Goal: Transaction & Acquisition: Obtain resource

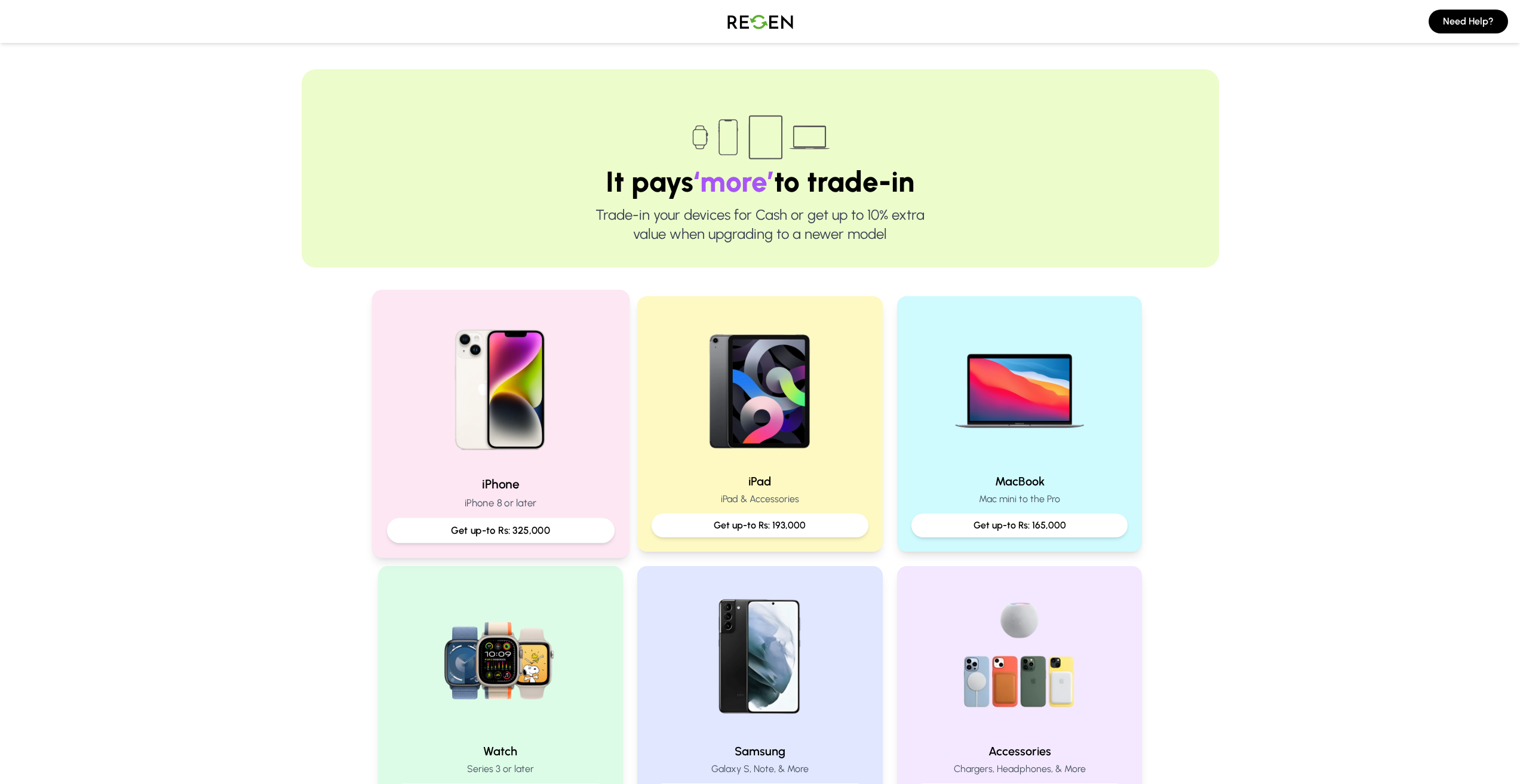
click at [531, 443] on img at bounding box center [501, 385] width 161 height 161
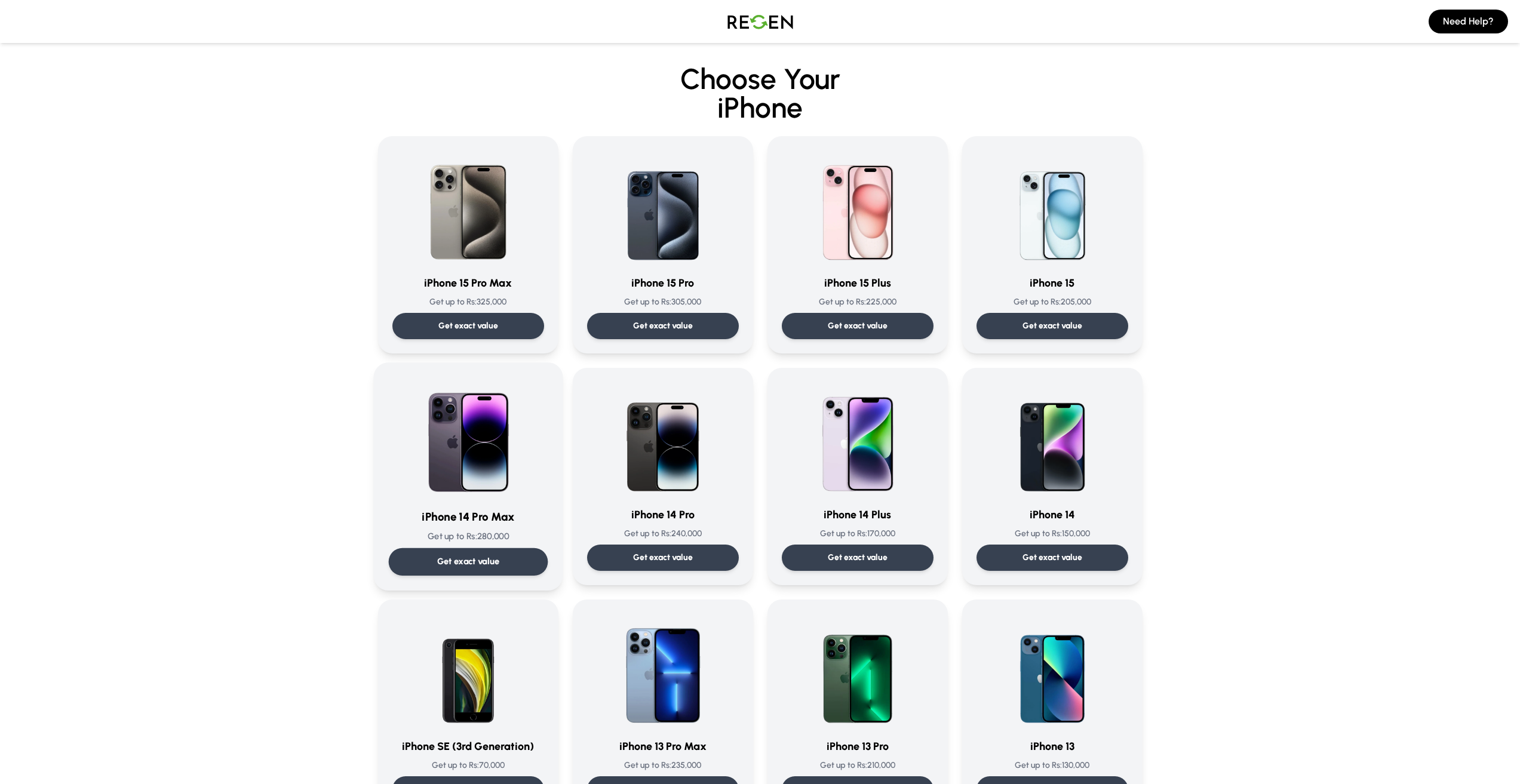
click at [488, 563] on p "Get exact value" at bounding box center [467, 562] width 63 height 12
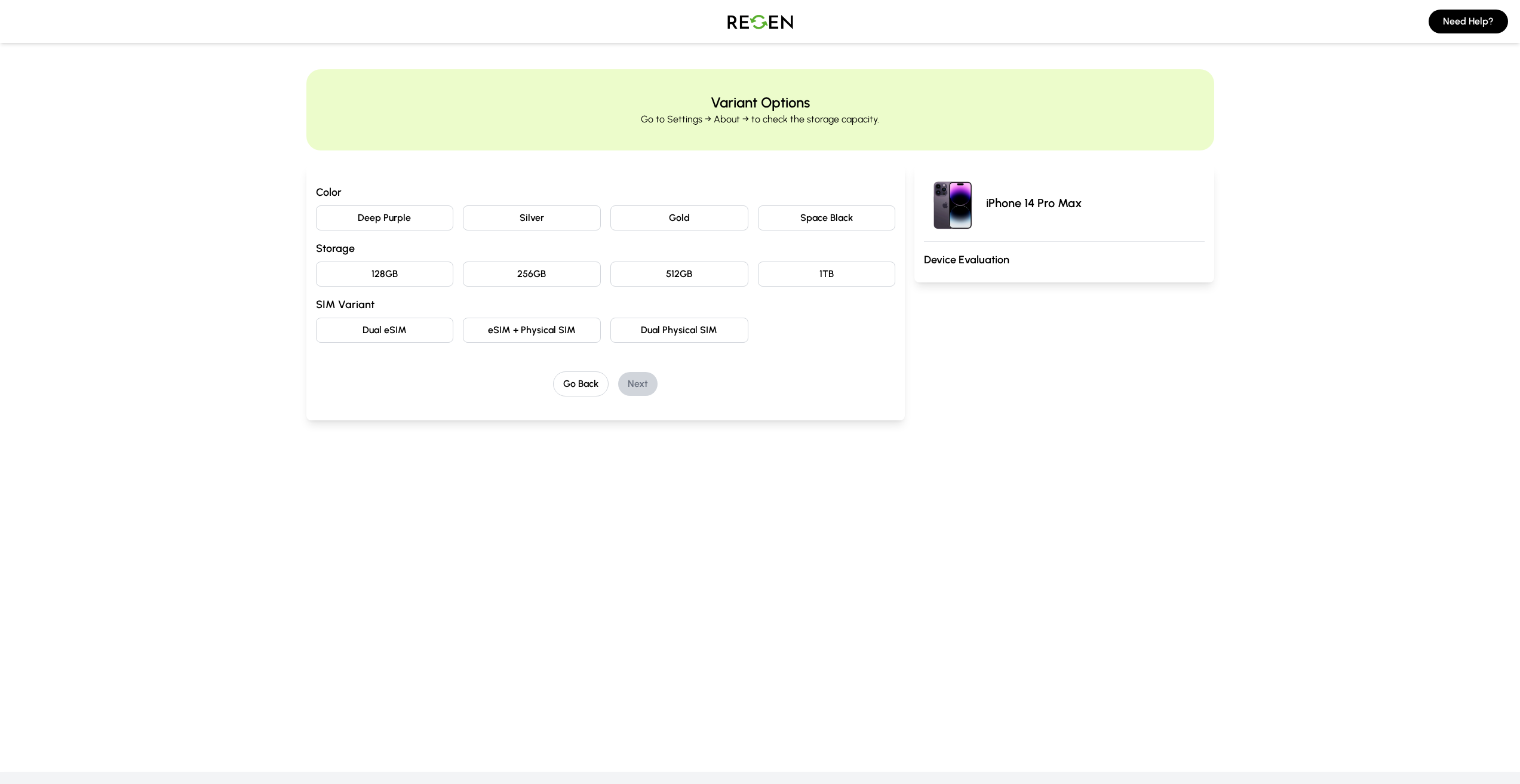
click at [425, 215] on button "Deep Purple" at bounding box center [385, 217] width 138 height 25
click at [430, 278] on button "128GB" at bounding box center [385, 274] width 138 height 25
click at [515, 332] on button "eSIM + Physical SIM" at bounding box center [532, 330] width 138 height 25
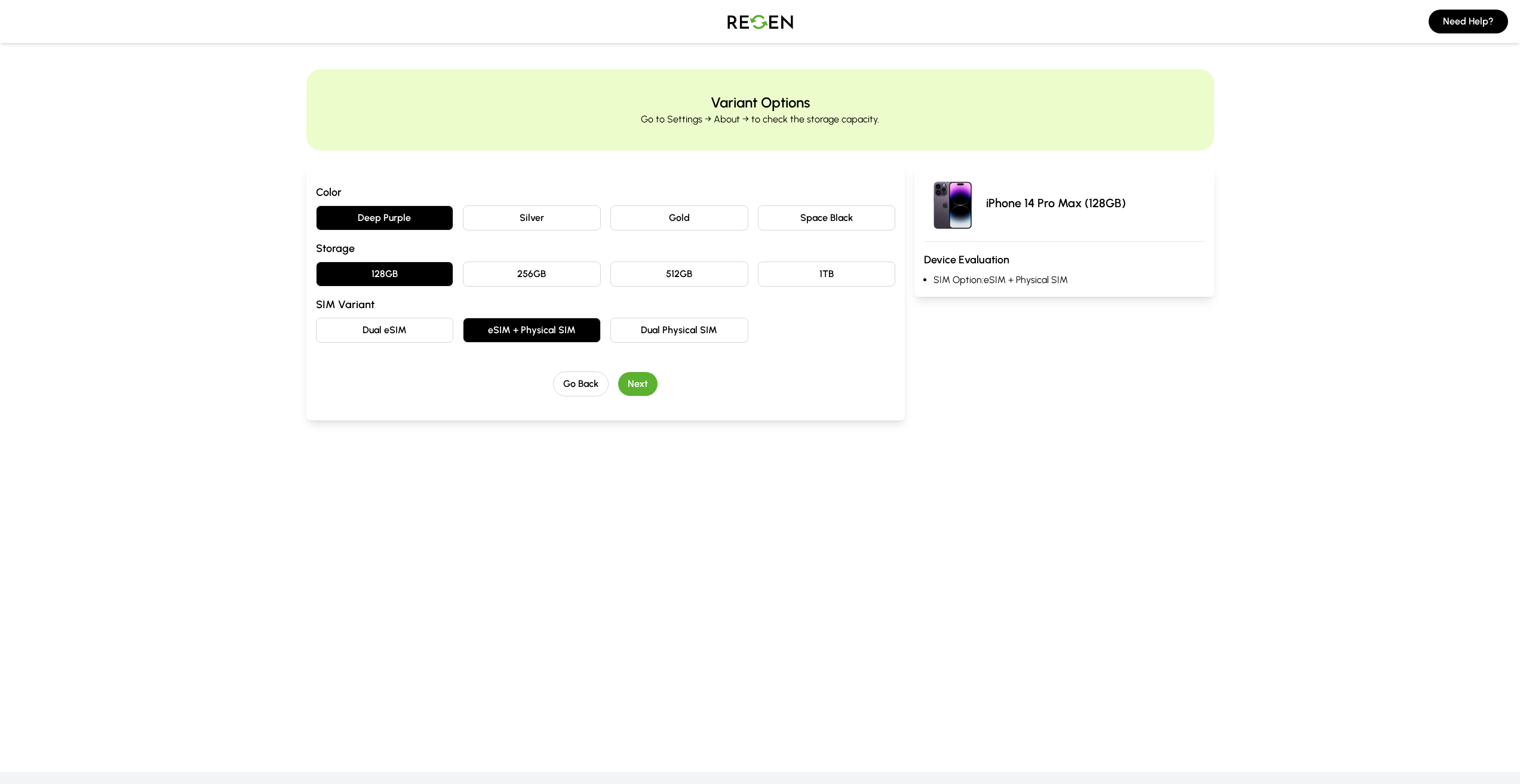
click at [650, 381] on button "Next" at bounding box center [638, 384] width 39 height 24
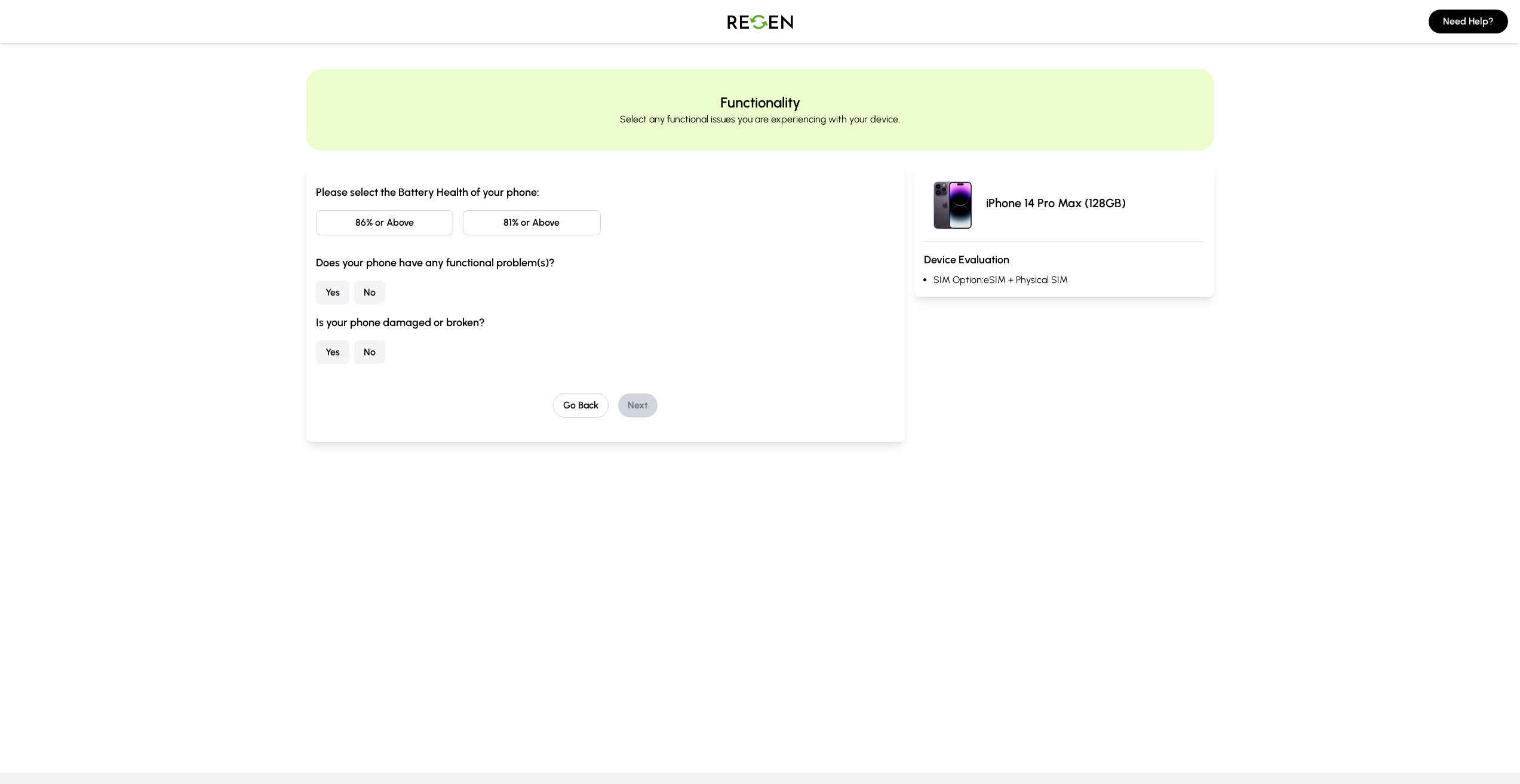
click at [519, 221] on button "81% or Above" at bounding box center [532, 223] width 138 height 25
click at [364, 296] on button "No" at bounding box center [370, 293] width 31 height 24
click at [372, 354] on button "No" at bounding box center [370, 352] width 31 height 24
click at [644, 407] on button "Next" at bounding box center [638, 406] width 39 height 24
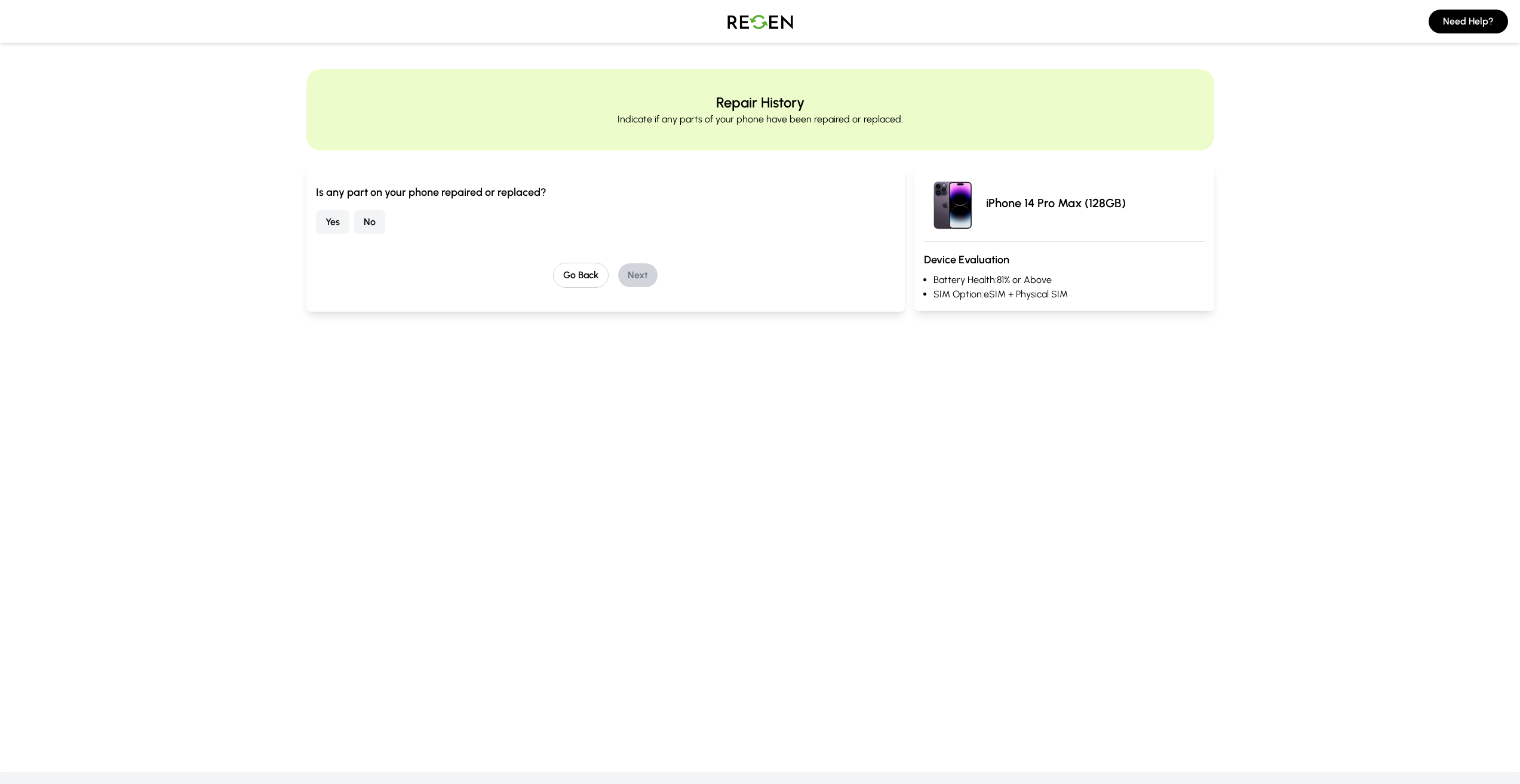
click at [334, 228] on button "Yes" at bounding box center [332, 222] width 33 height 24
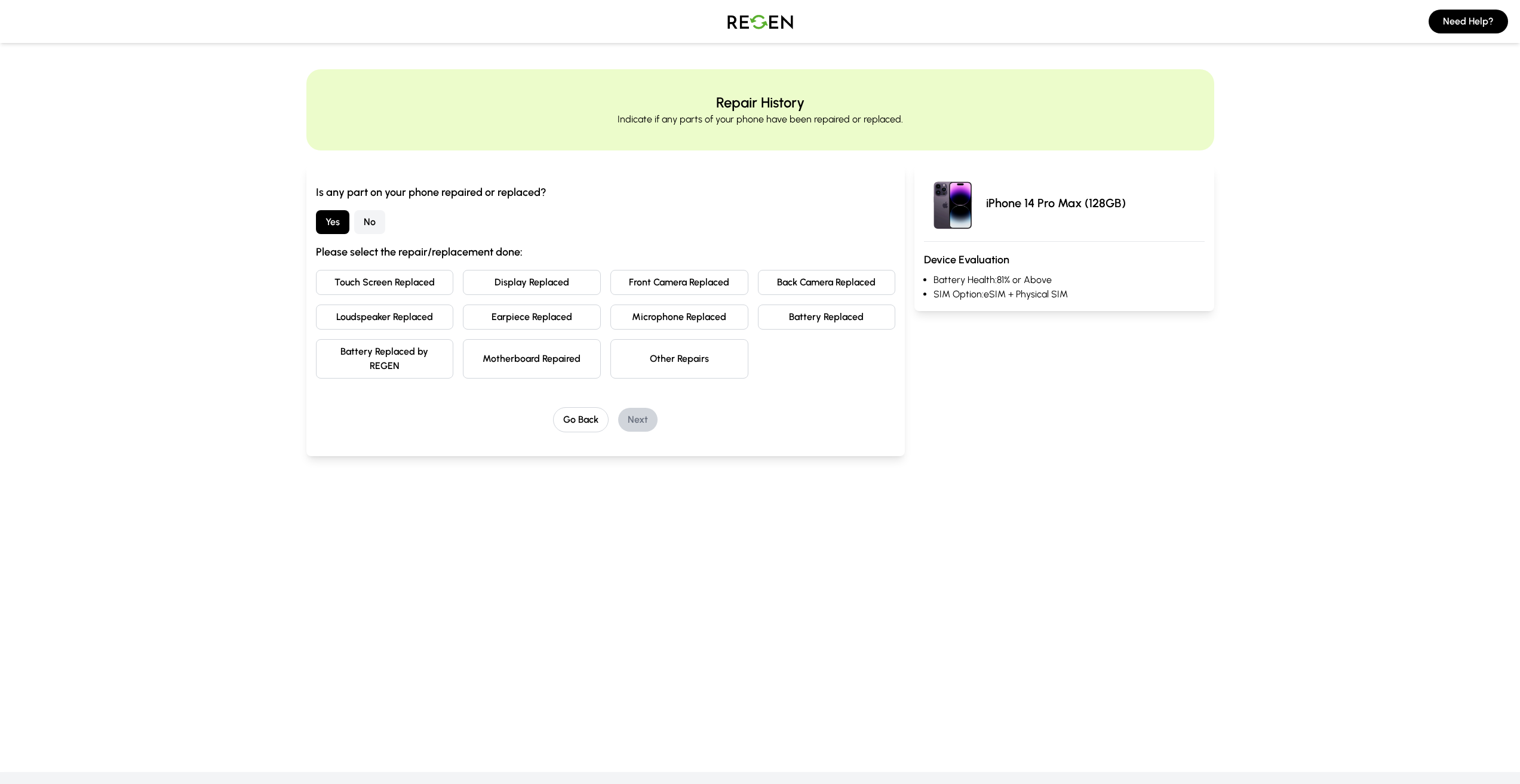
click at [671, 364] on button "Other Repairs" at bounding box center [680, 358] width 138 height 39
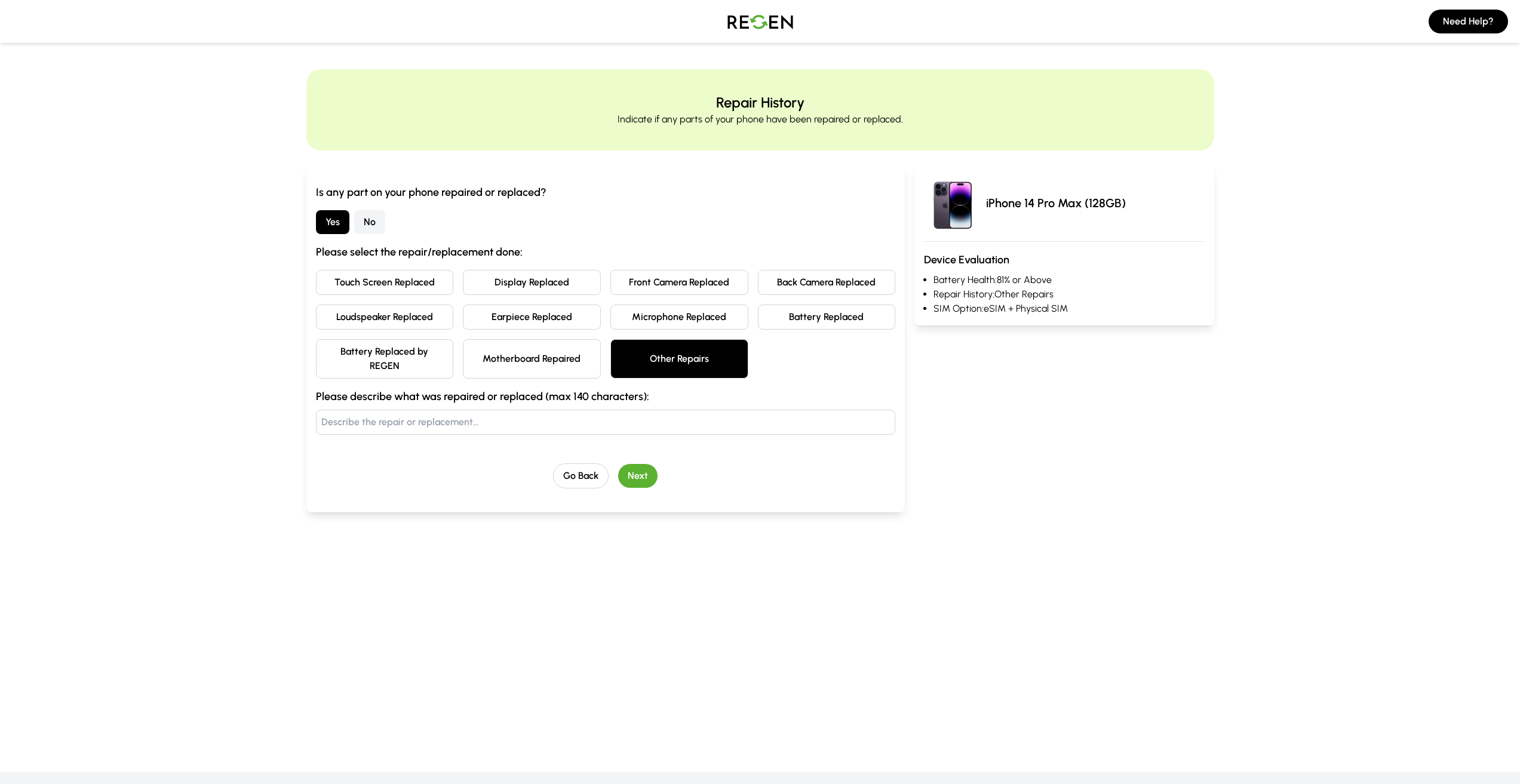
click at [634, 478] on button "Next" at bounding box center [638, 476] width 39 height 24
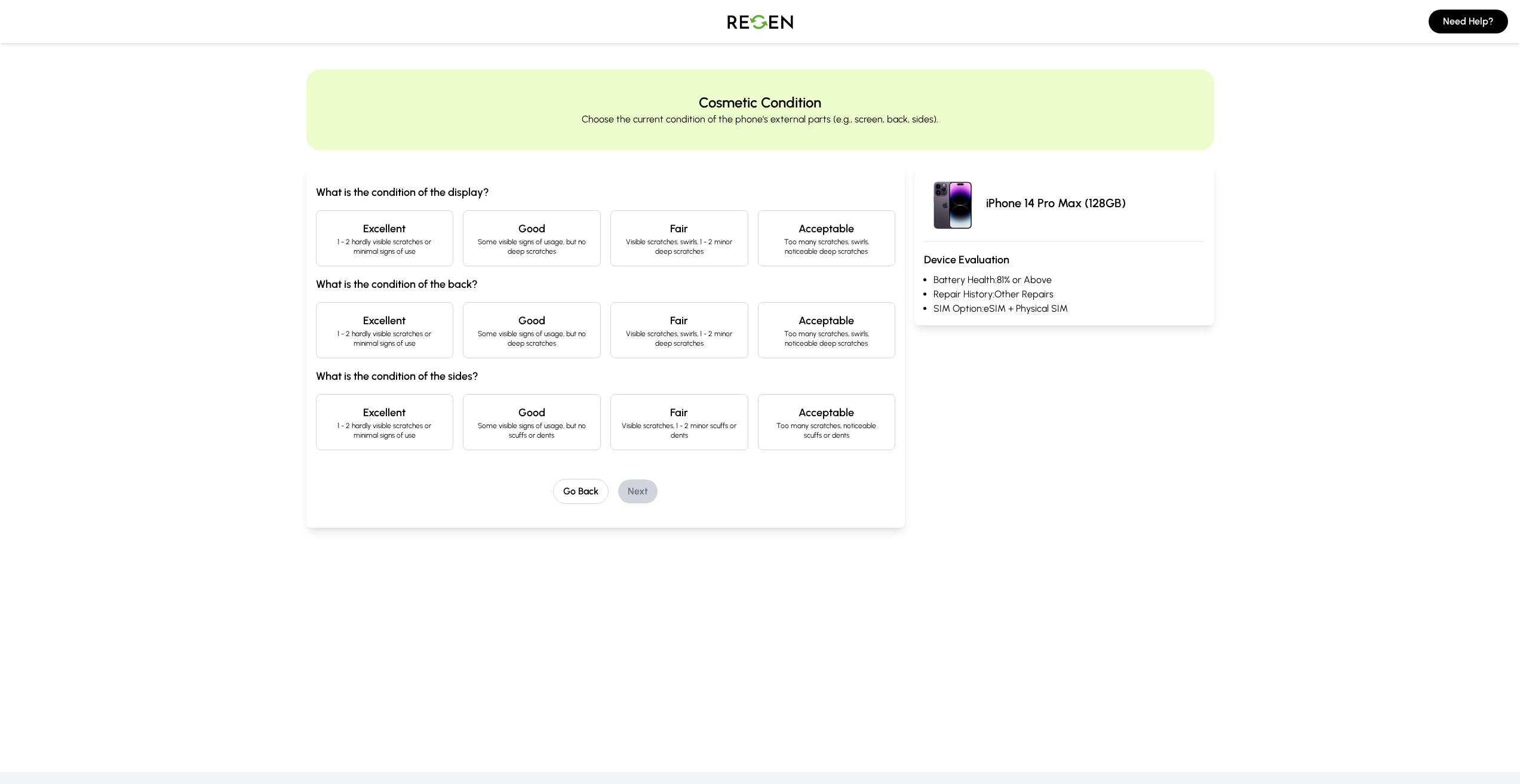
click at [512, 226] on h4 "Good" at bounding box center [532, 229] width 118 height 17
click at [384, 263] on div "Excellent 1 - 2 hardly visible scratches or minimal signs of use" at bounding box center [385, 238] width 138 height 56
click at [539, 421] on p "Some visible signs of usage, but no scuffs or dents" at bounding box center [532, 430] width 118 height 19
click at [398, 347] on p "1 - 2 hardly visible scratches or minimal signs of use" at bounding box center [385, 338] width 118 height 19
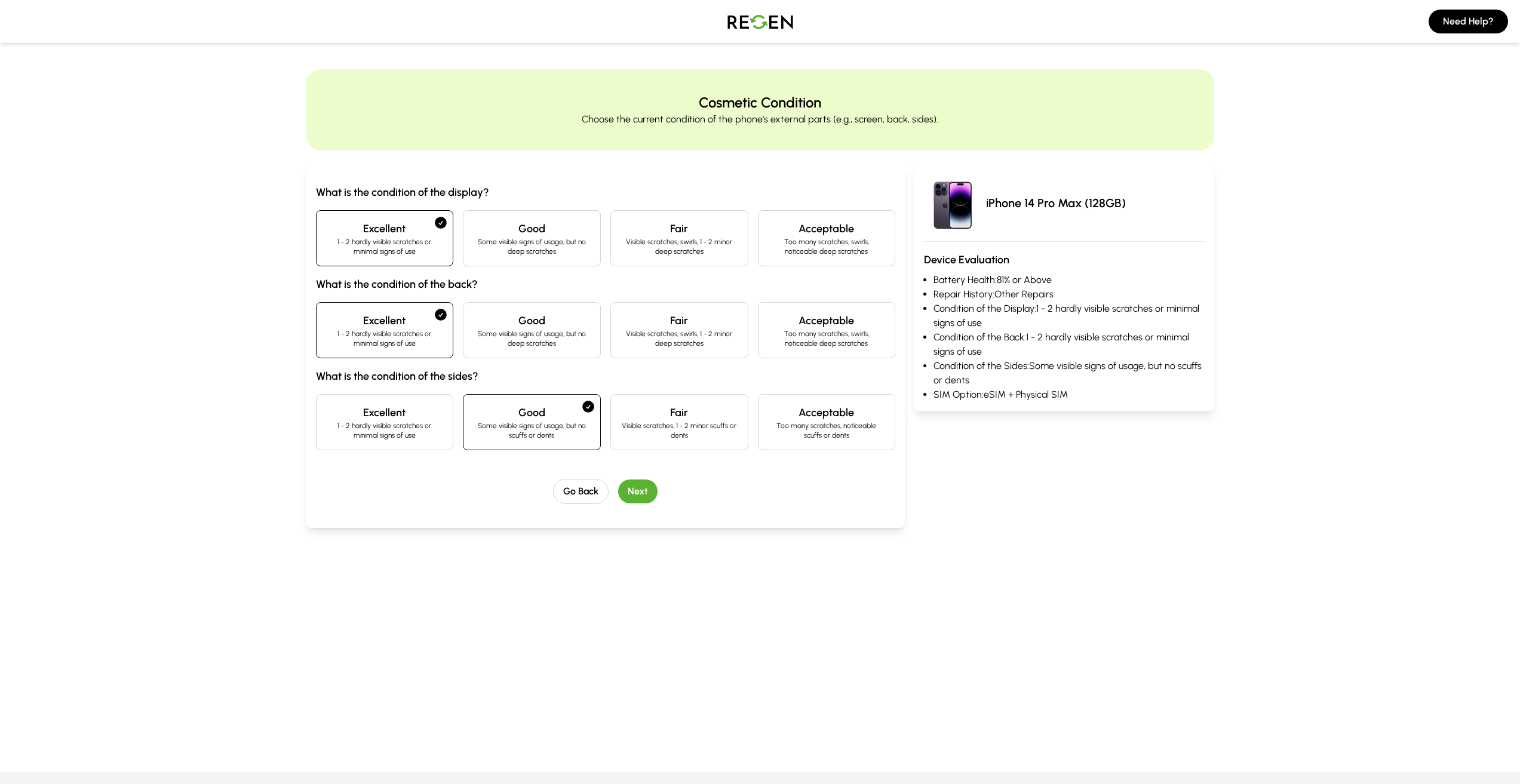
click at [640, 491] on button "Next" at bounding box center [638, 491] width 39 height 24
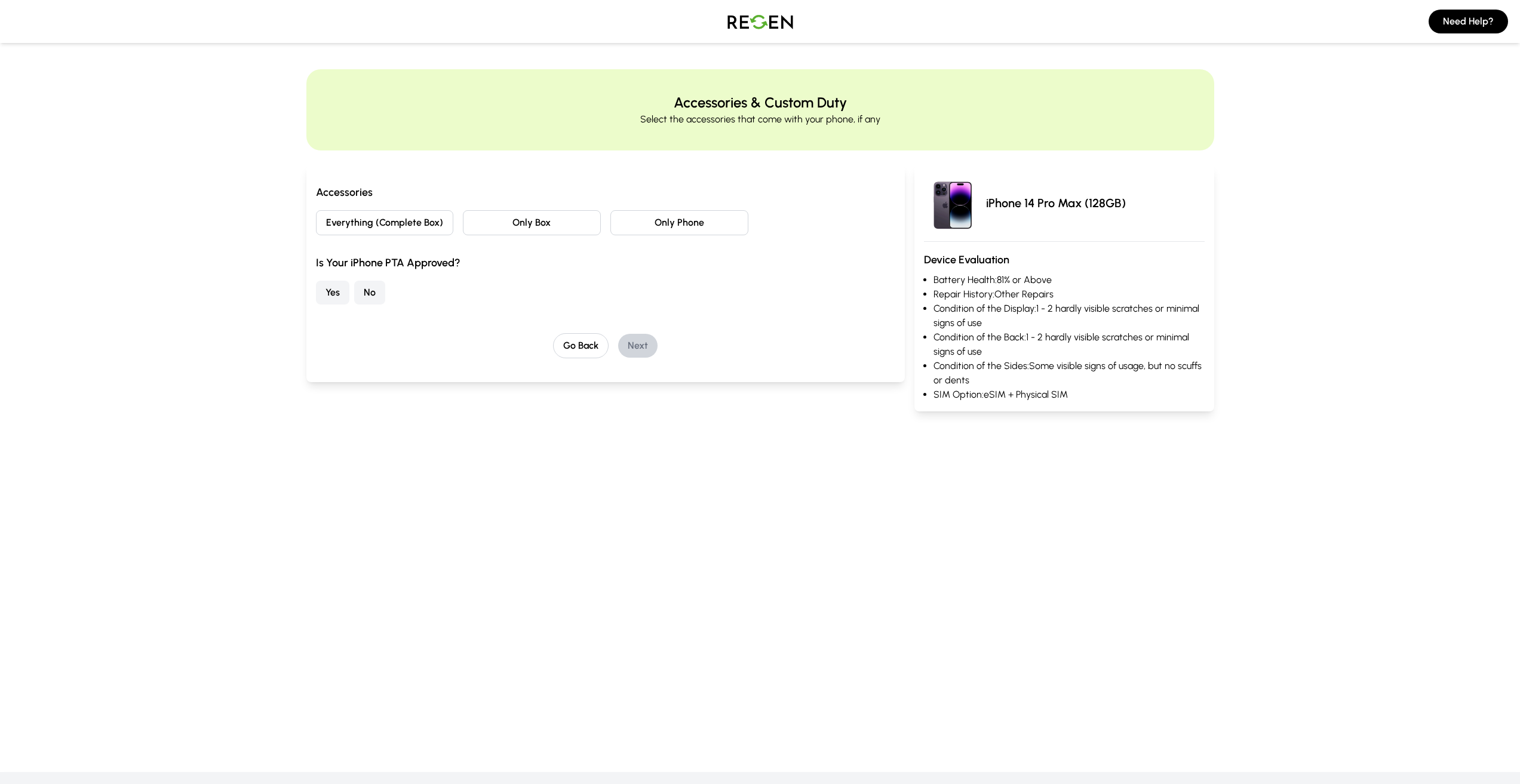
click at [373, 291] on button "No" at bounding box center [370, 293] width 31 height 24
click at [677, 223] on button "Only Phone" at bounding box center [680, 223] width 138 height 25
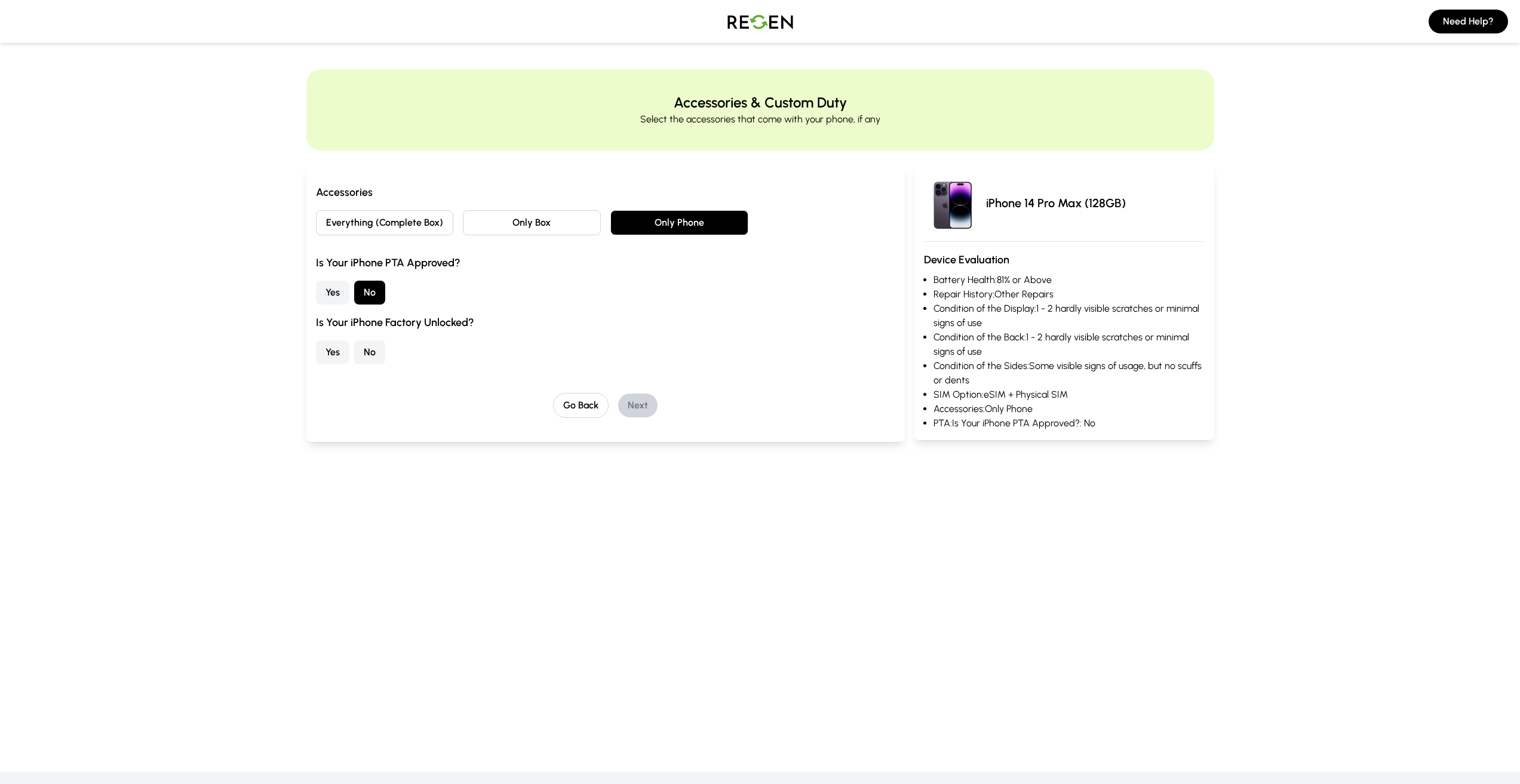
click at [334, 358] on button "Yes" at bounding box center [332, 352] width 33 height 24
click at [640, 413] on button "Next" at bounding box center [638, 406] width 39 height 24
